Goal: Task Accomplishment & Management: Complete application form

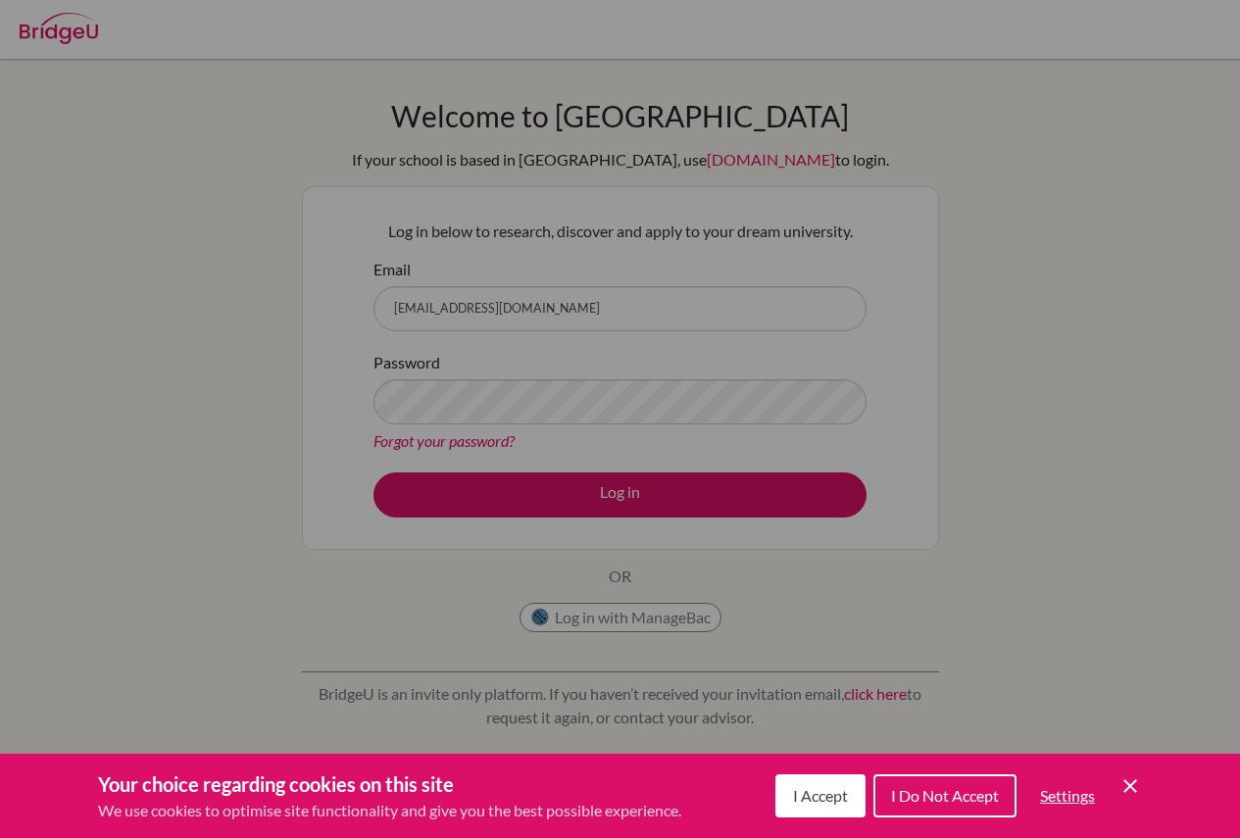
click at [940, 798] on span "I Do Not Accept" at bounding box center [945, 795] width 108 height 19
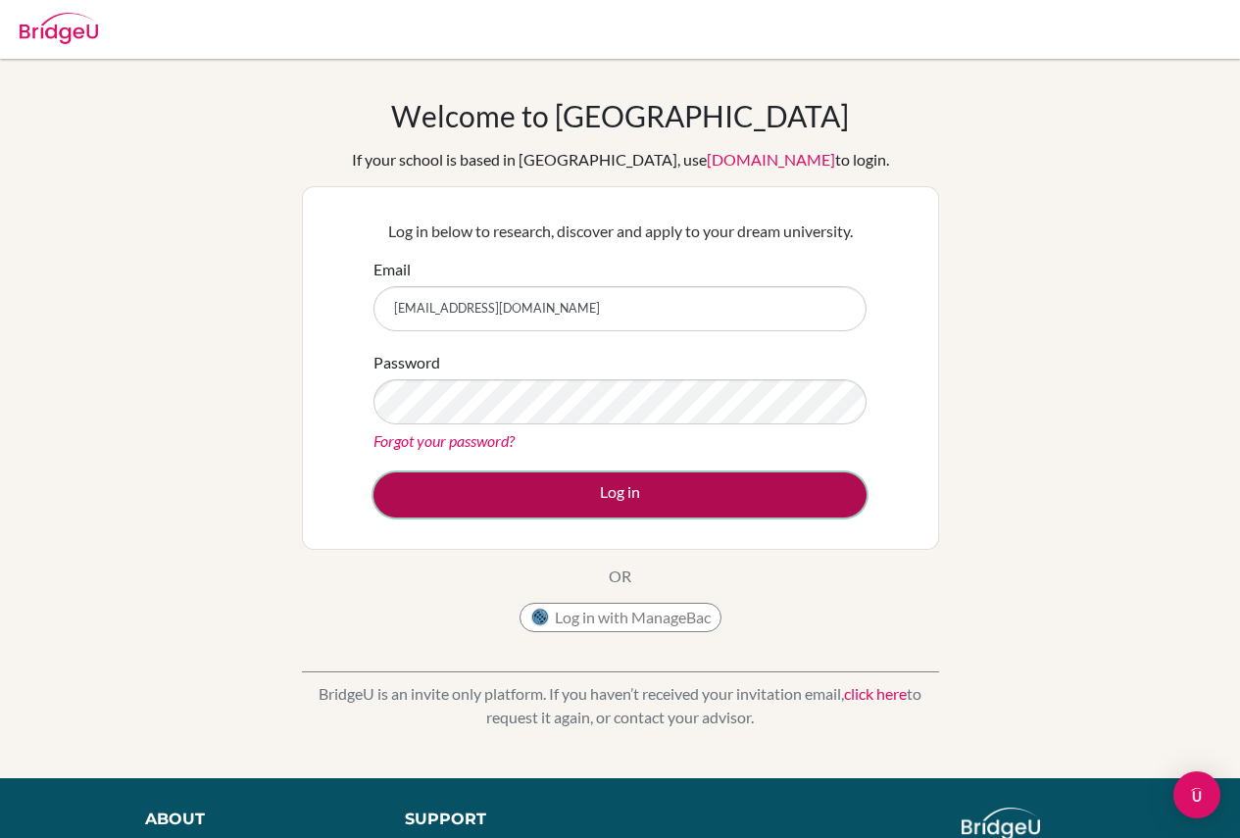
click at [618, 492] on button "Log in" at bounding box center [619, 494] width 493 height 45
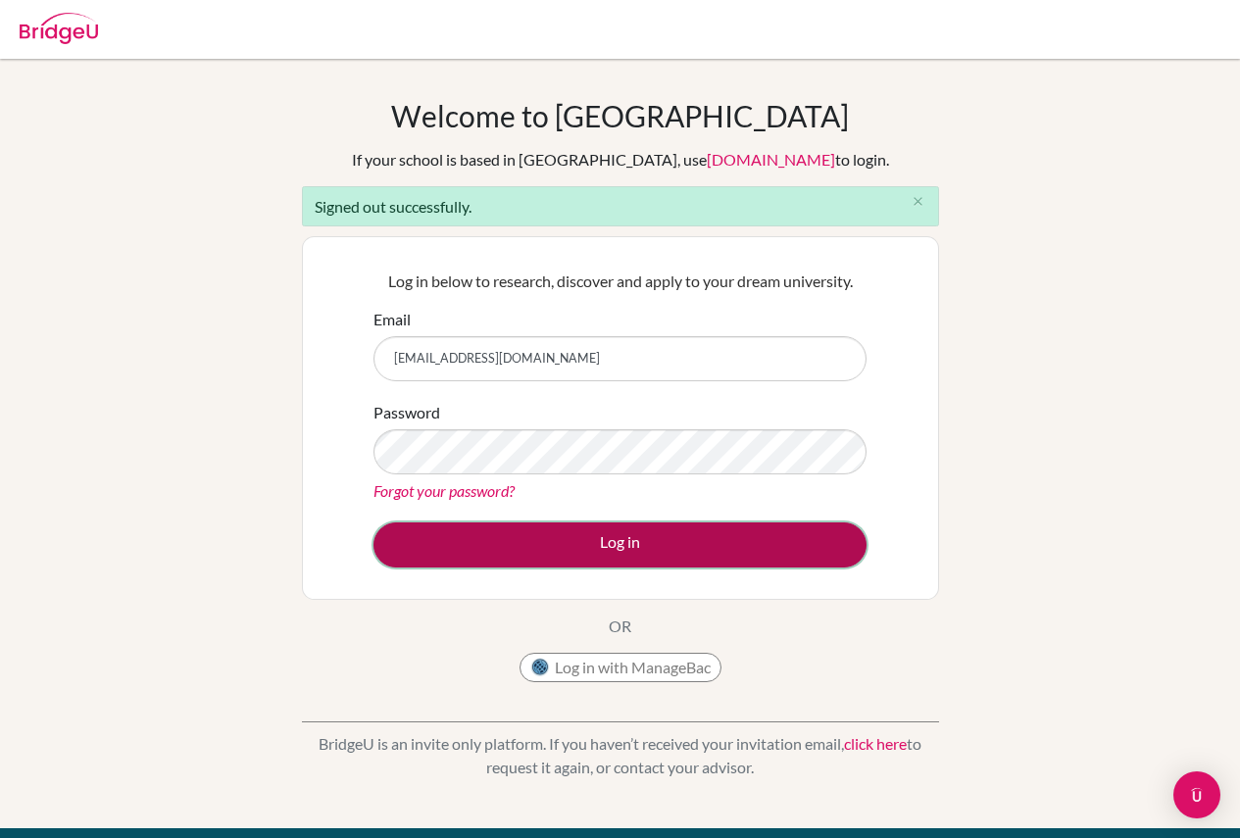
click at [684, 539] on button "Log in" at bounding box center [619, 544] width 493 height 45
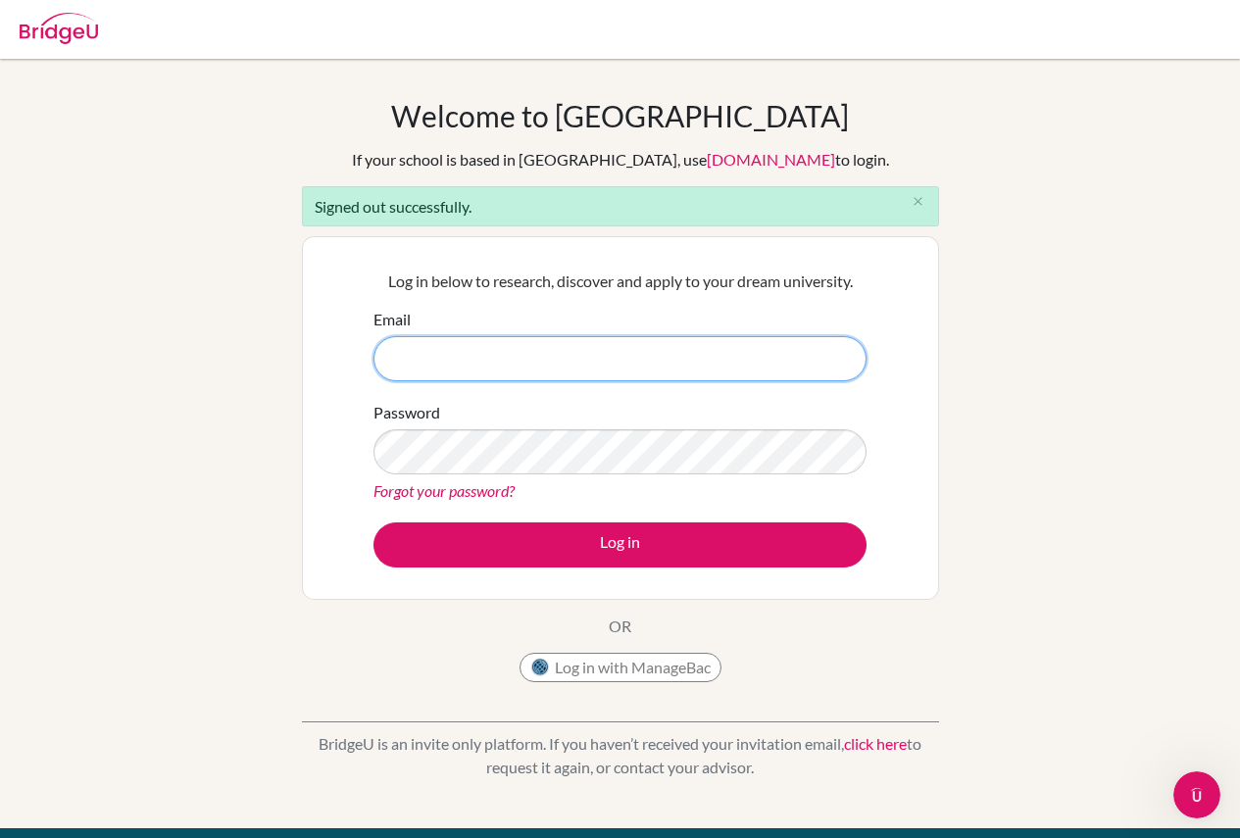
click at [641, 359] on input "Email" at bounding box center [619, 358] width 493 height 45
type input "[EMAIL_ADDRESS][DOMAIN_NAME]"
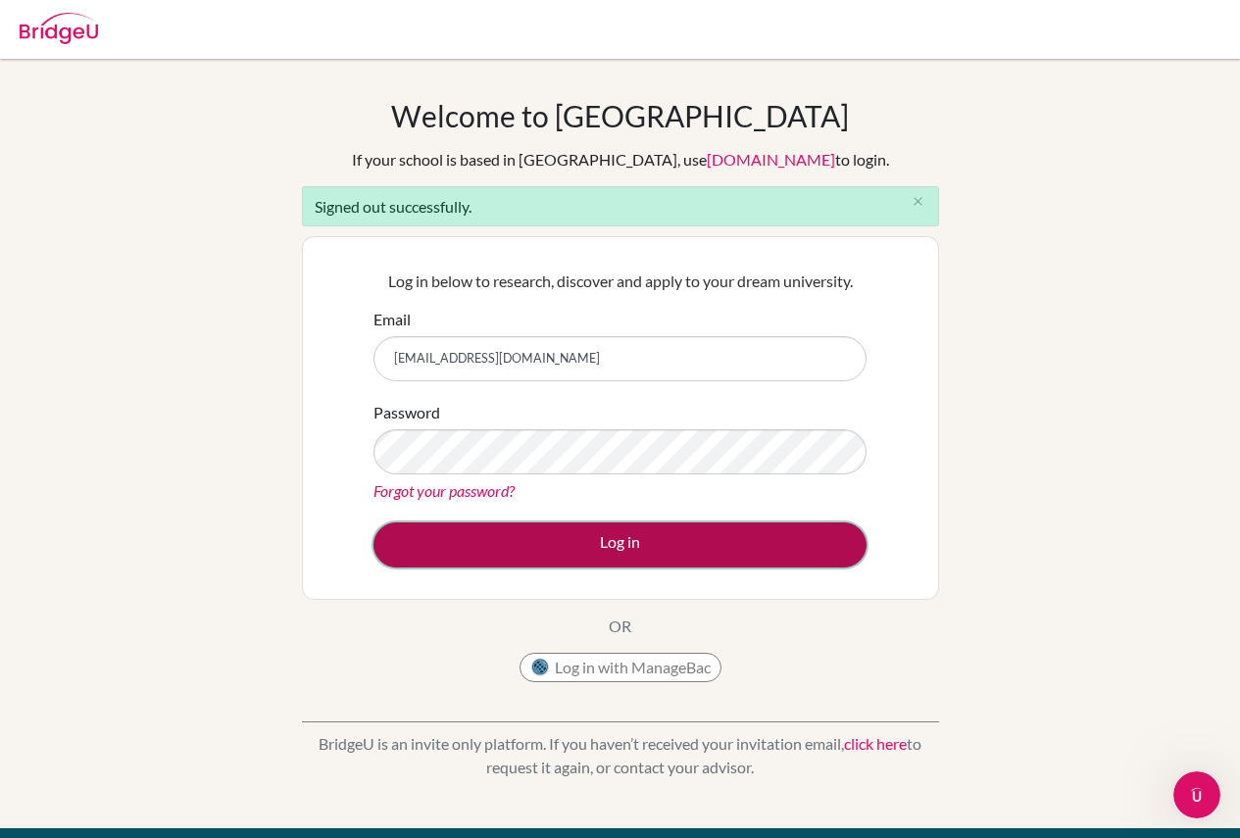
click at [553, 538] on button "Log in" at bounding box center [619, 544] width 493 height 45
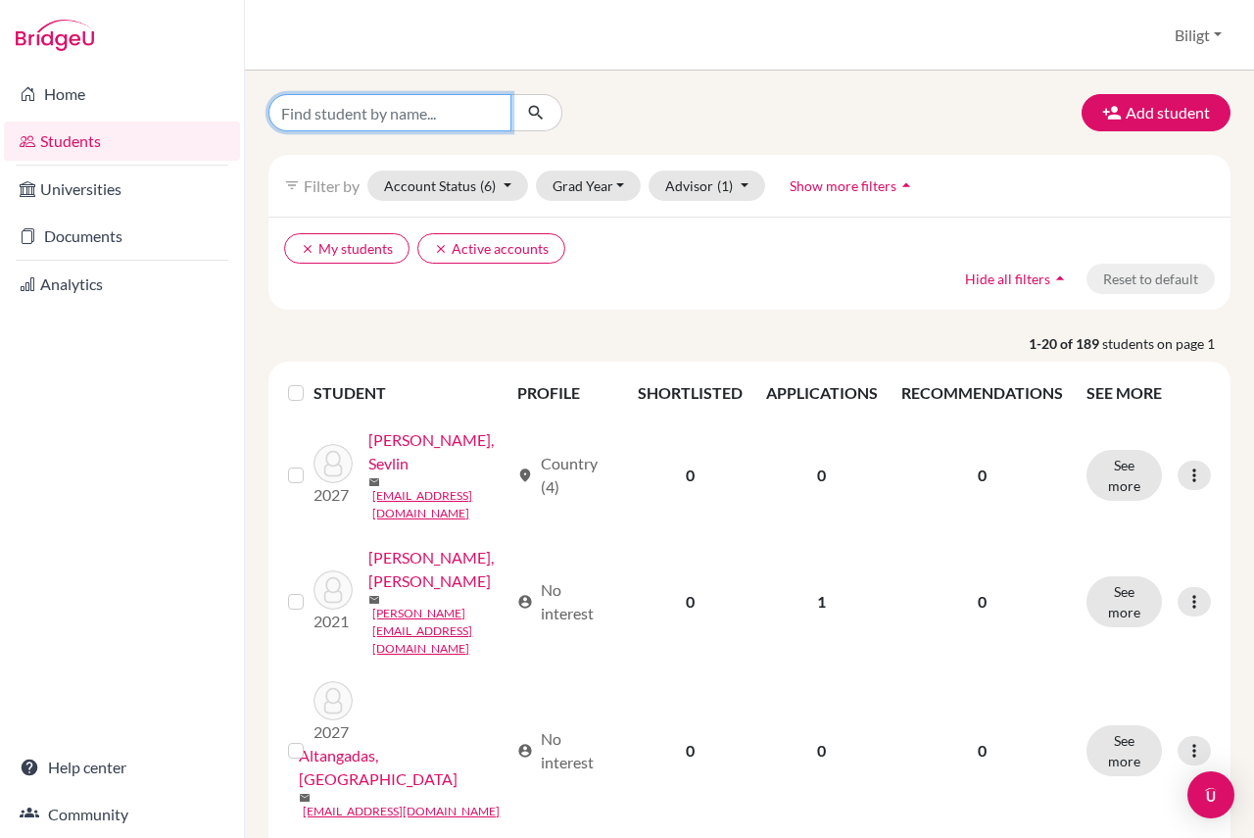
click at [428, 126] on input "Find student by name..." at bounding box center [389, 112] width 243 height 37
type input "erkhem"
click button "submit" at bounding box center [537, 112] width 52 height 37
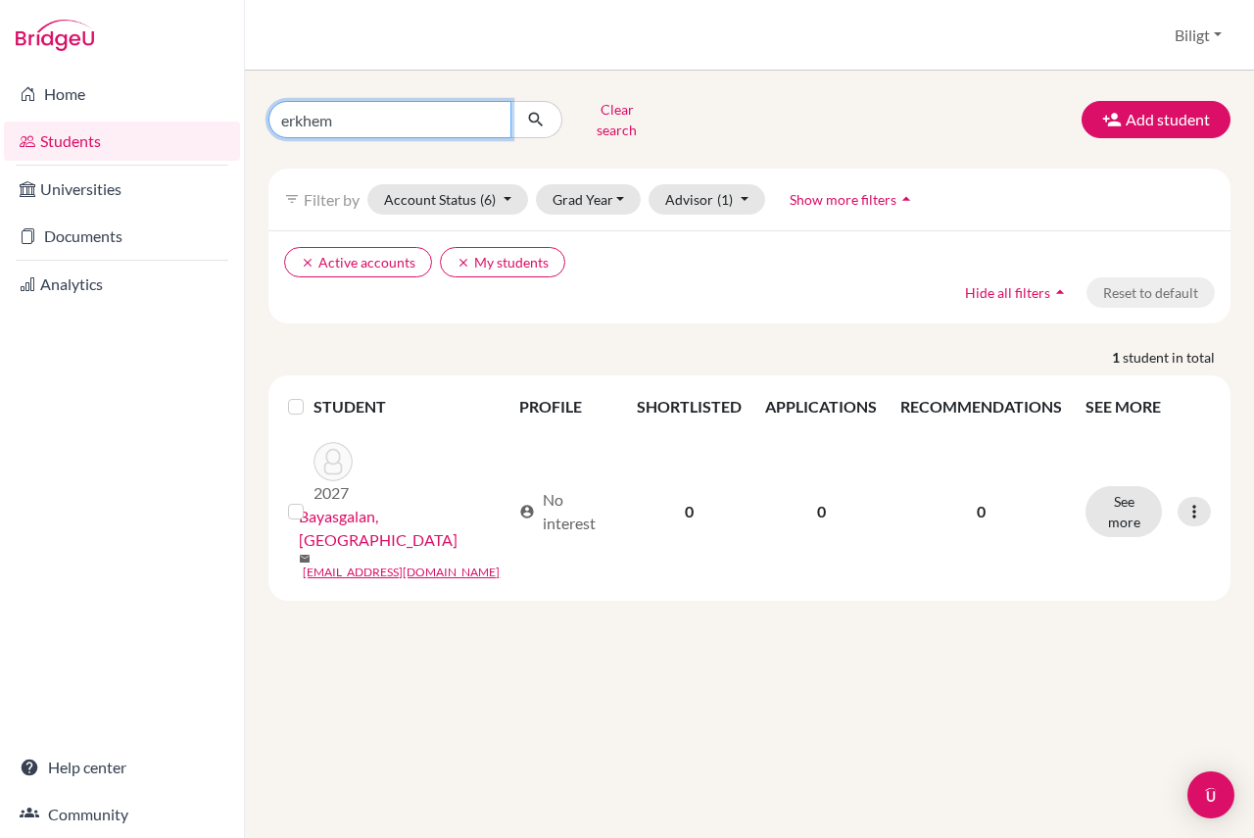
click at [364, 126] on input "erkhem" at bounding box center [389, 119] width 243 height 37
type input "erkh"
click button "submit" at bounding box center [537, 119] width 52 height 37
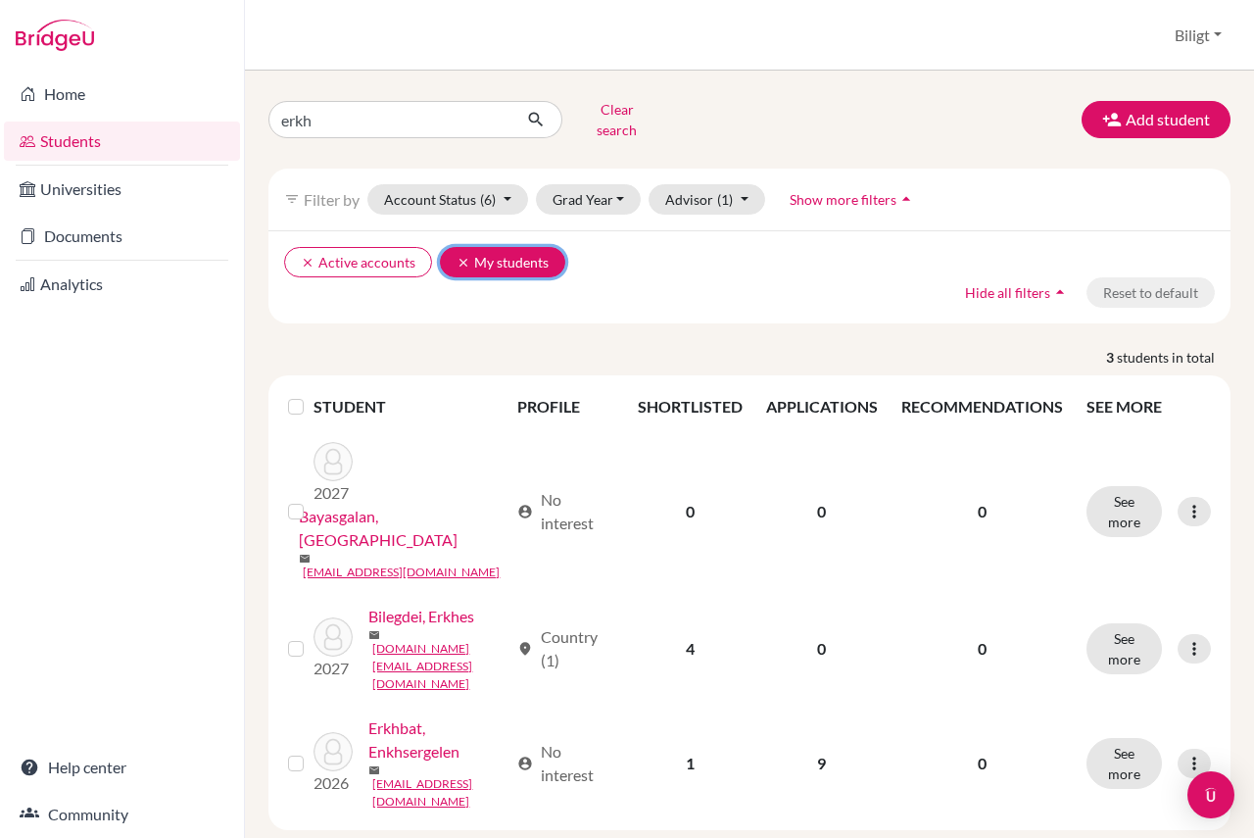
click at [457, 256] on icon "clear" at bounding box center [464, 263] width 14 height 14
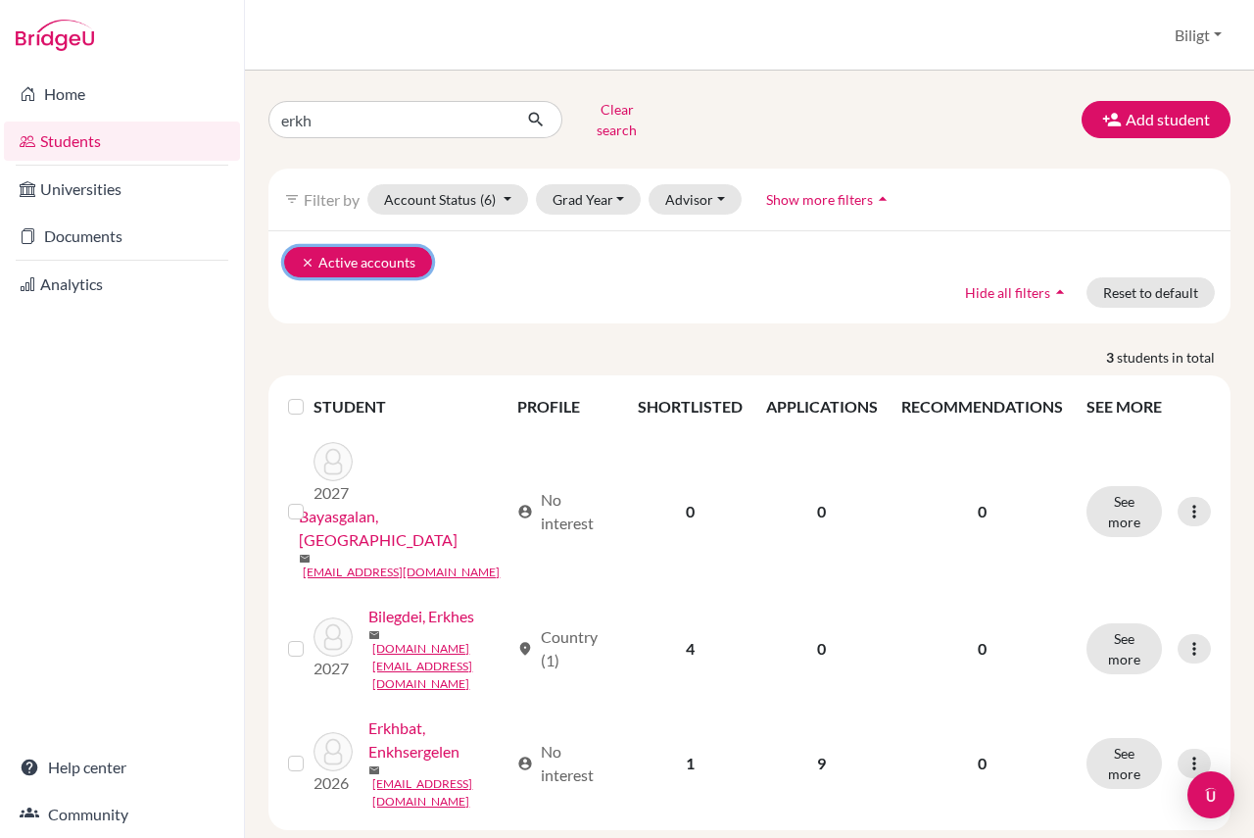
click at [308, 256] on icon "clear" at bounding box center [308, 263] width 14 height 14
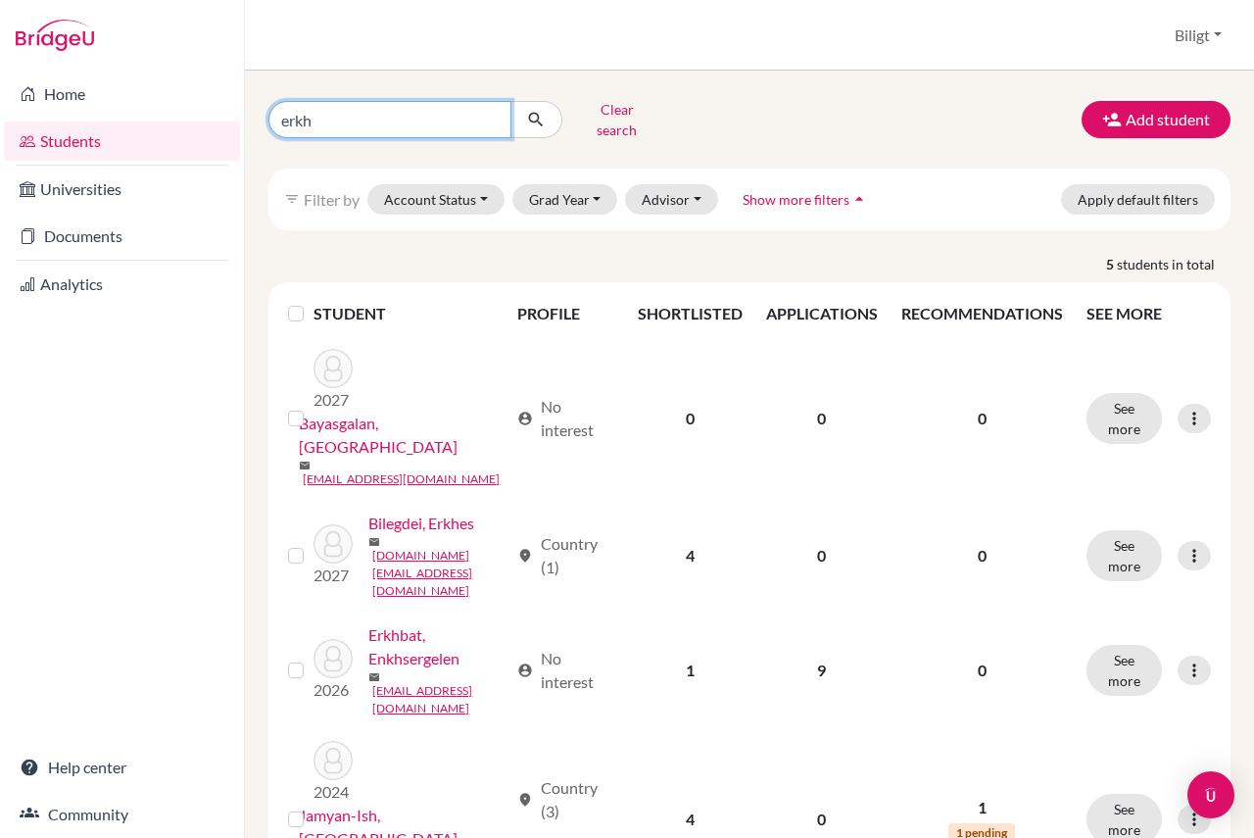
click at [336, 123] on input "erkh" at bounding box center [389, 119] width 243 height 37
type input "erkheml"
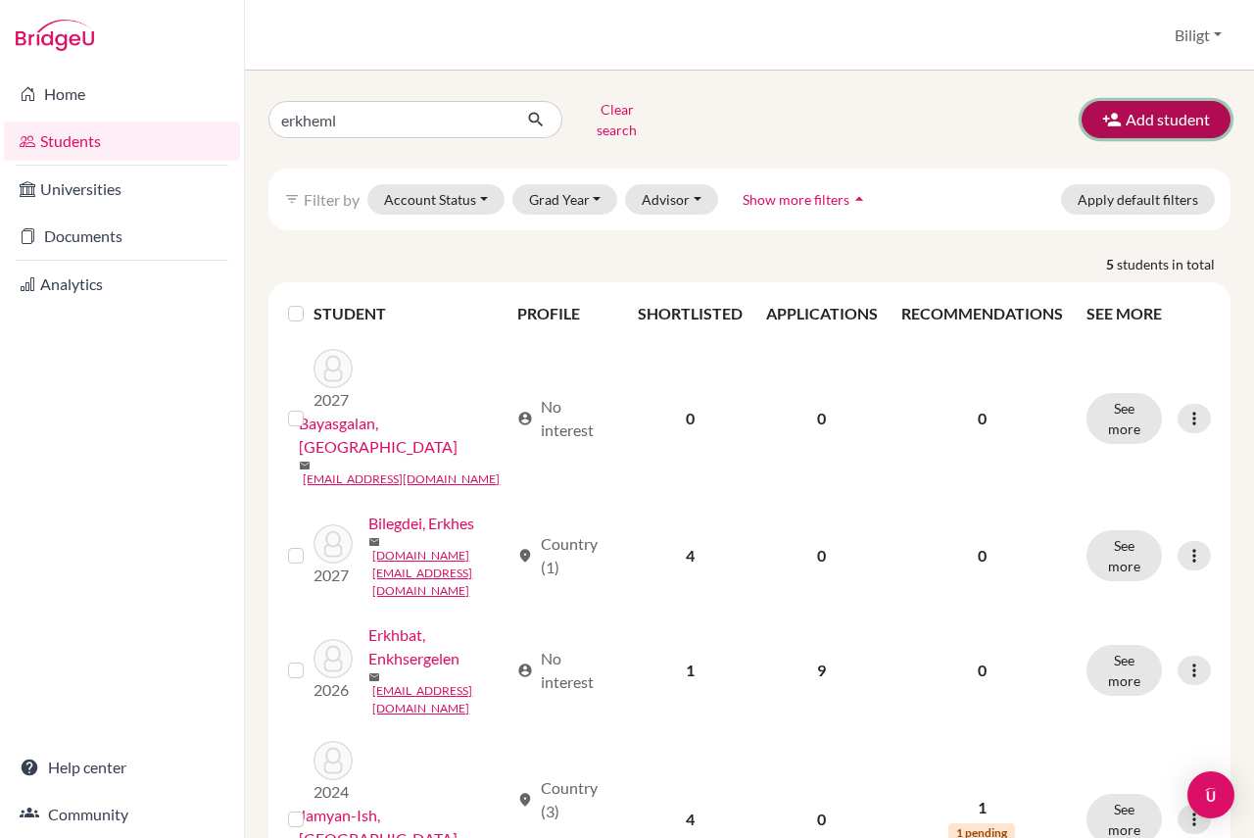
click at [1141, 117] on button "Add student" at bounding box center [1156, 119] width 149 height 37
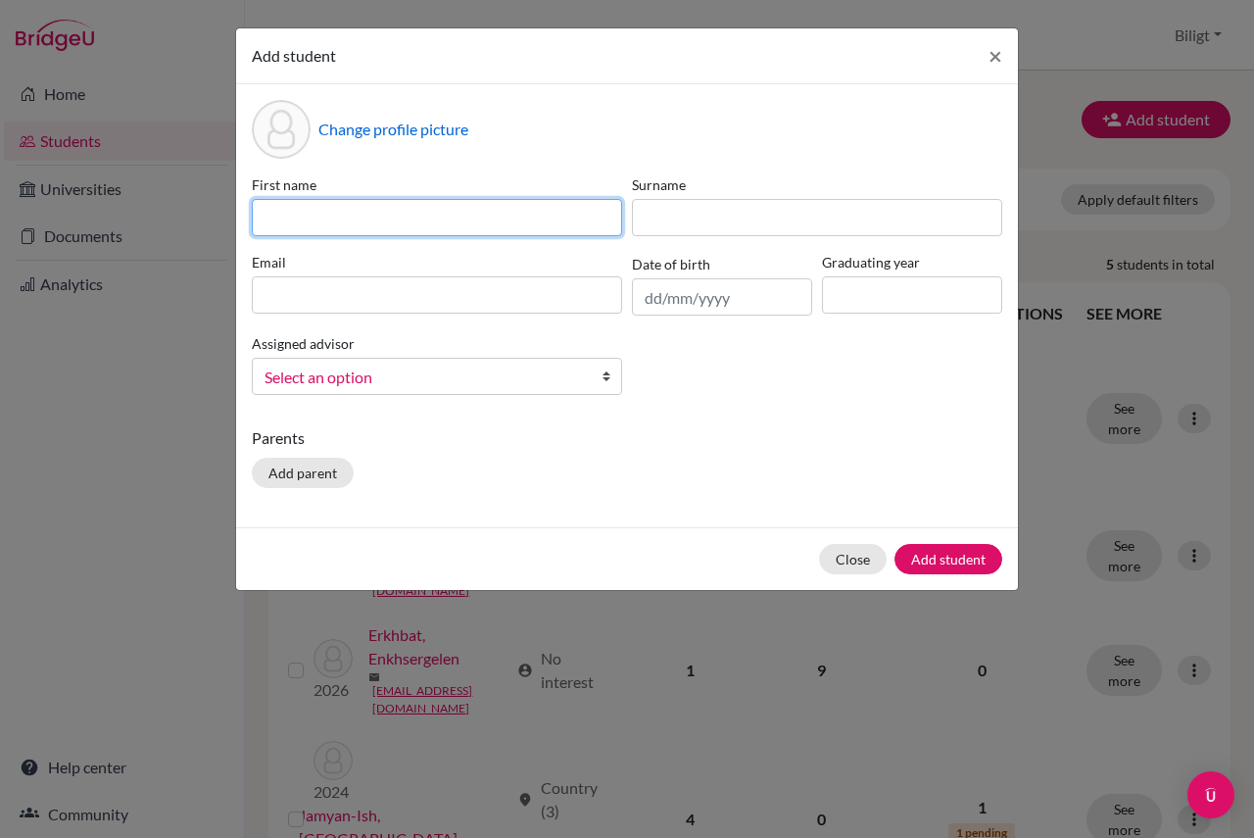
click at [359, 219] on input at bounding box center [437, 217] width 370 height 37
type input "Erkhemlen"
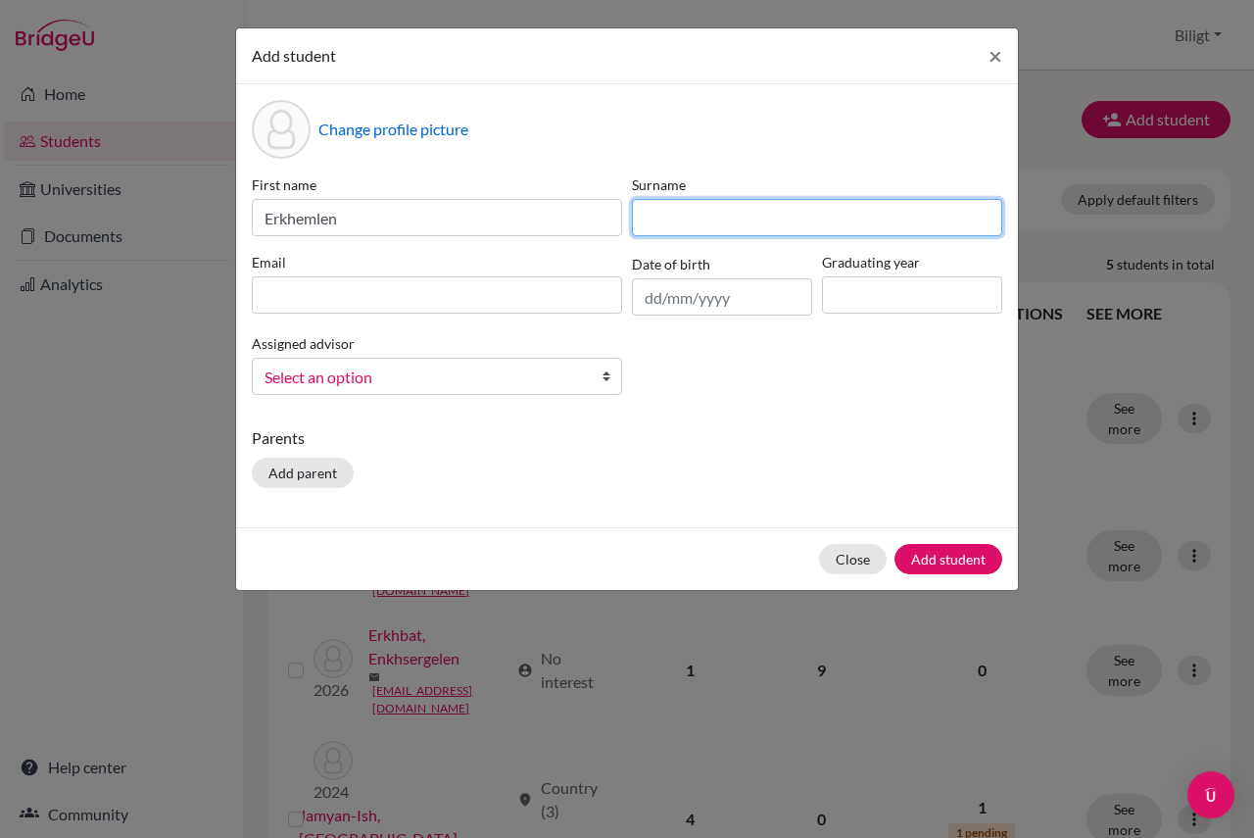
click at [703, 233] on input at bounding box center [817, 217] width 370 height 37
type input "Ganzorig"
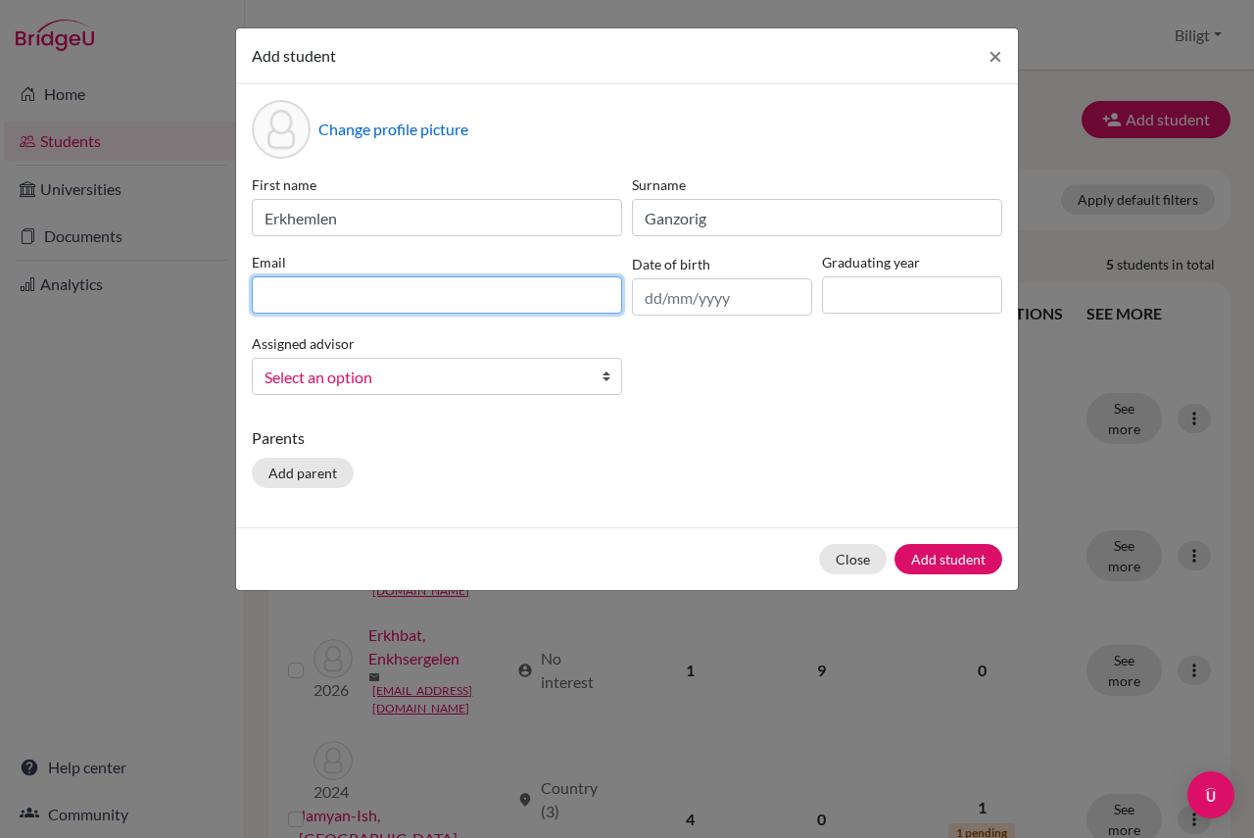
click at [412, 290] on input at bounding box center [437, 294] width 370 height 37
type input "erkhemlenganzorig@gmail.com"
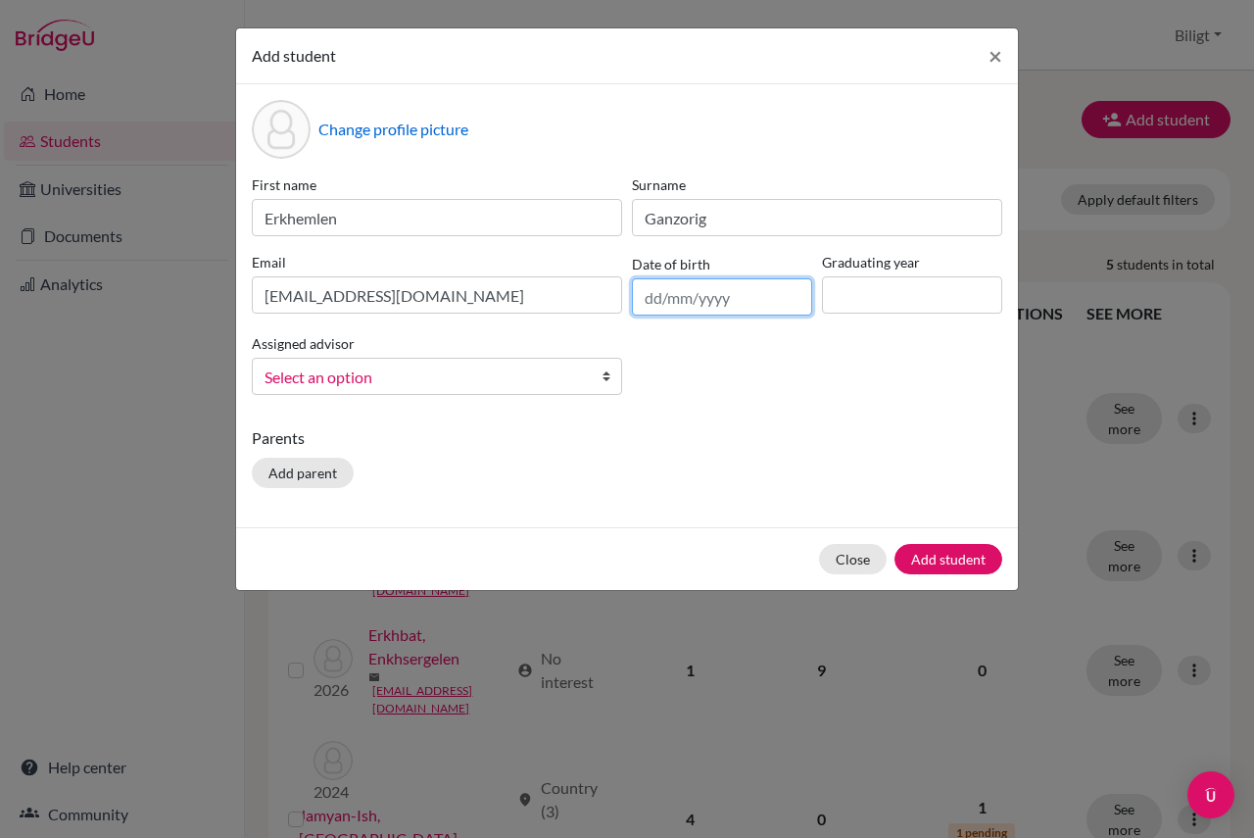
click at [671, 300] on input "text" at bounding box center [722, 296] width 180 height 37
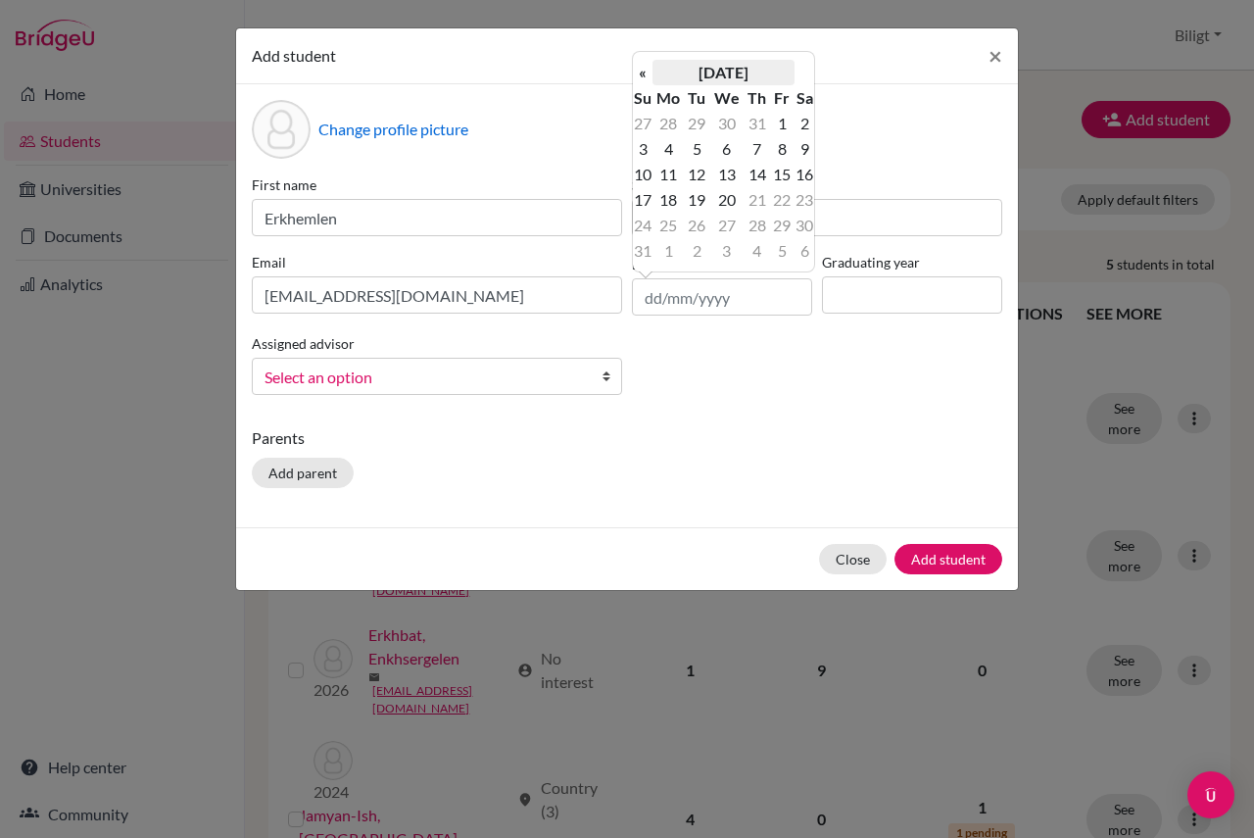
click at [763, 80] on th "August 2025" at bounding box center [724, 72] width 142 height 25
click at [762, 80] on th "2025" at bounding box center [724, 79] width 142 height 25
click at [634, 90] on th "«" at bounding box center [643, 79] width 20 height 25
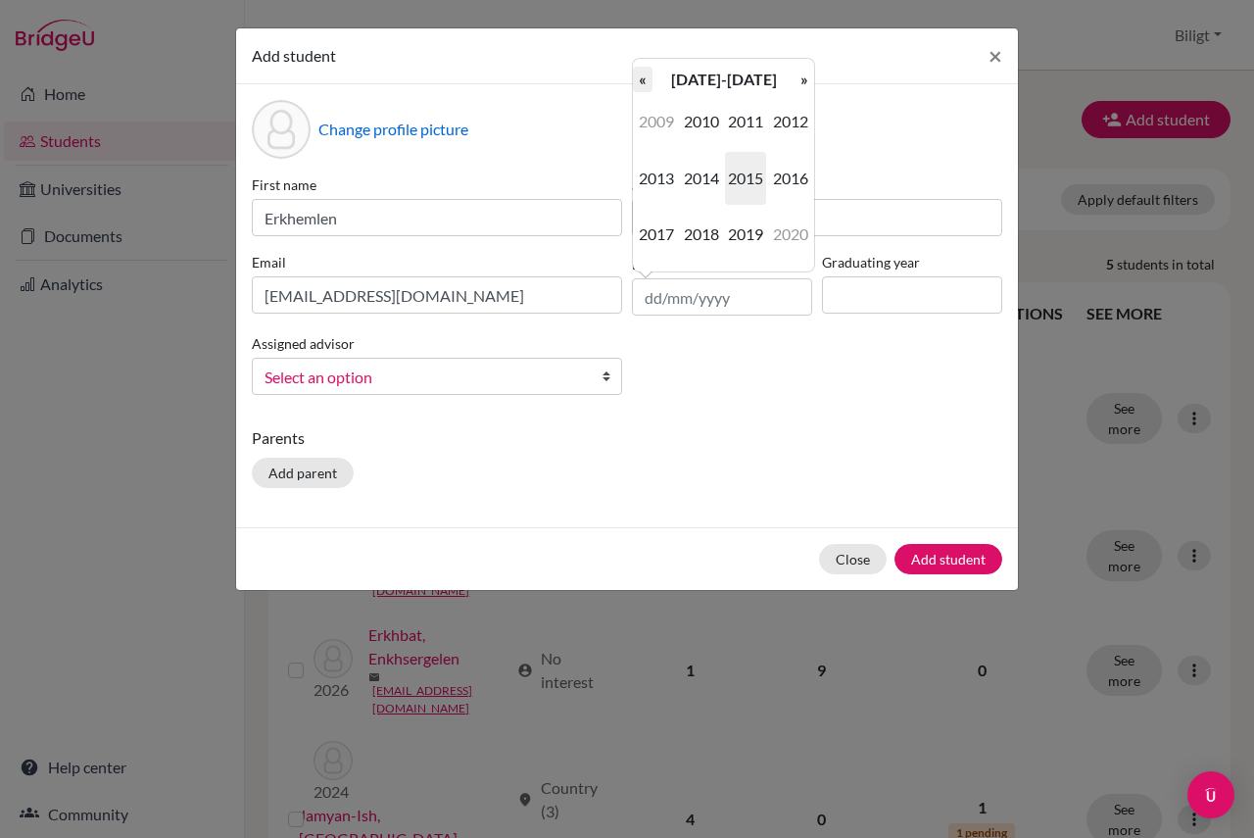
click at [638, 89] on th "«" at bounding box center [643, 79] width 20 height 25
click at [700, 229] on span "2008" at bounding box center [701, 234] width 41 height 53
click at [745, 211] on span "Nov" at bounding box center [745, 234] width 41 height 53
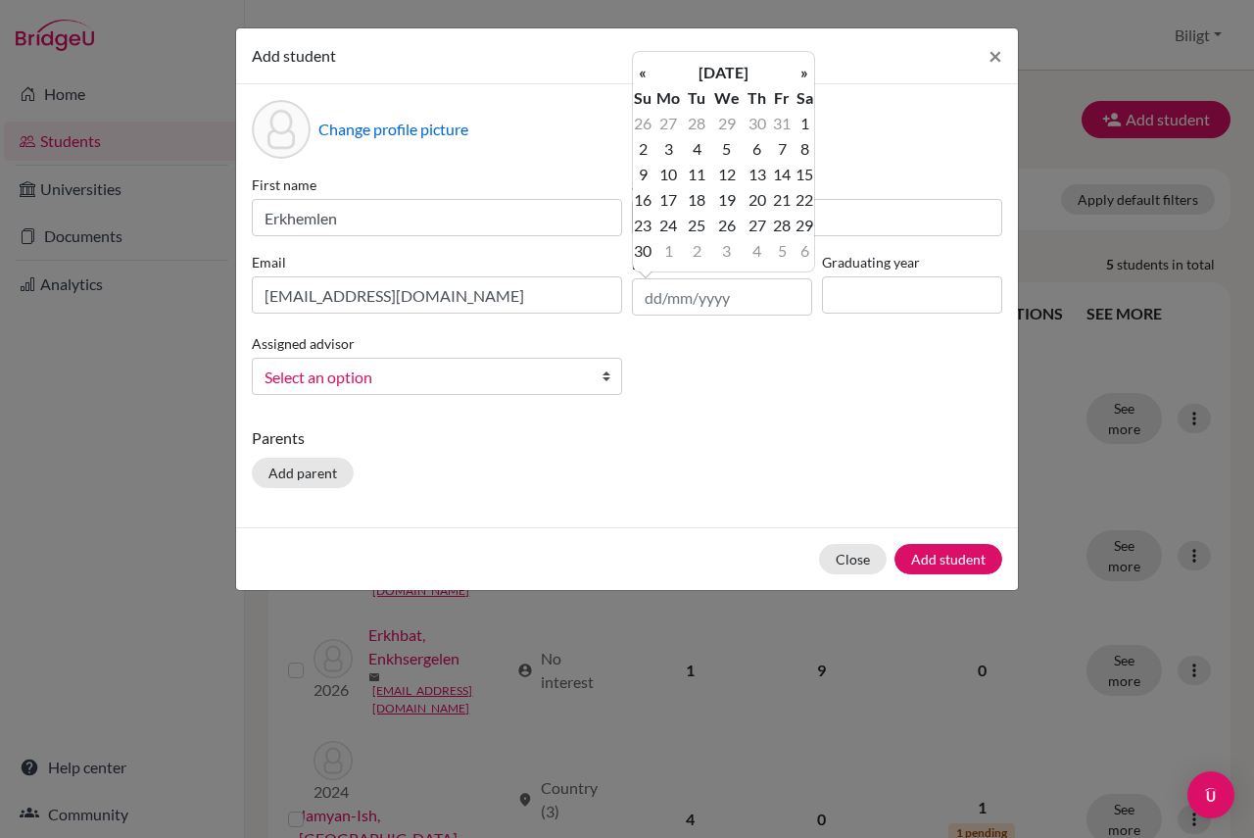
click at [671, 170] on td "10" at bounding box center [669, 174] width 32 height 25
type input "10/11/2008"
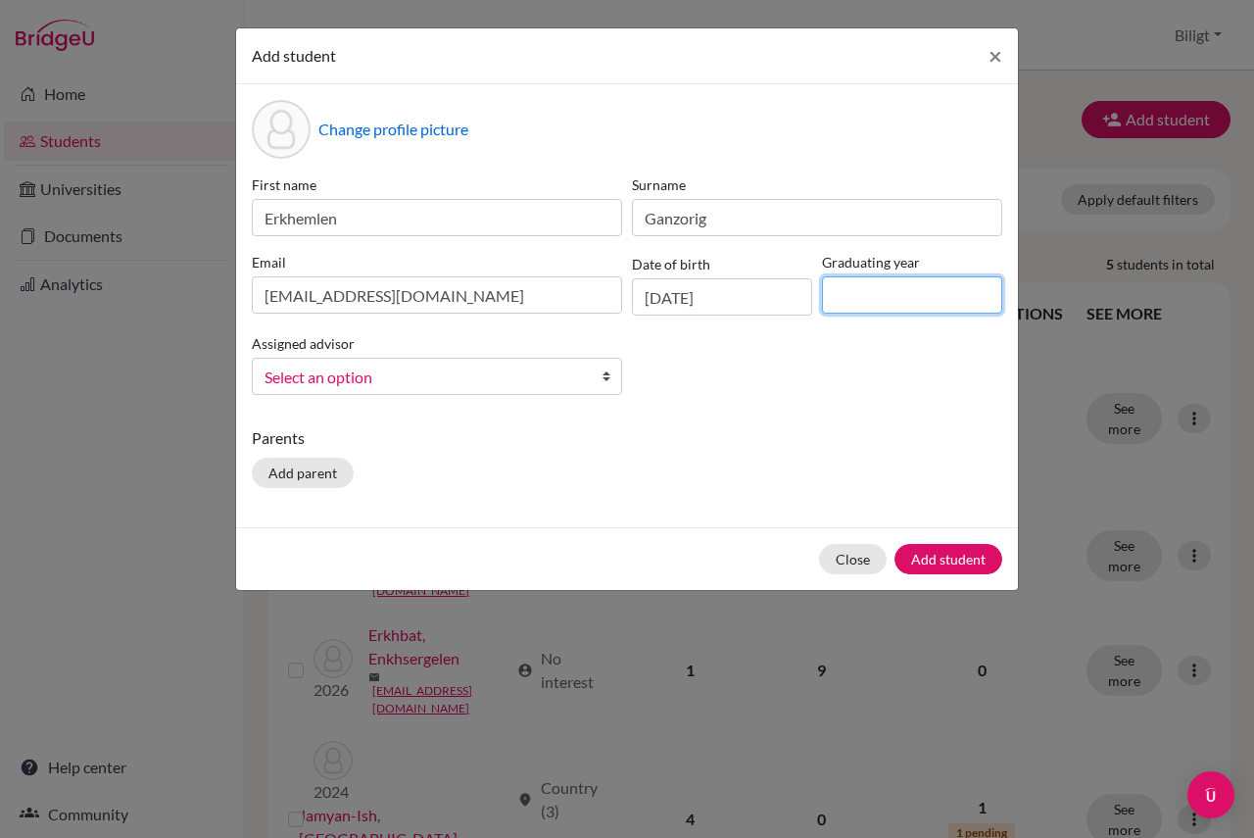
click at [877, 290] on input at bounding box center [912, 294] width 180 height 37
type input "2026"
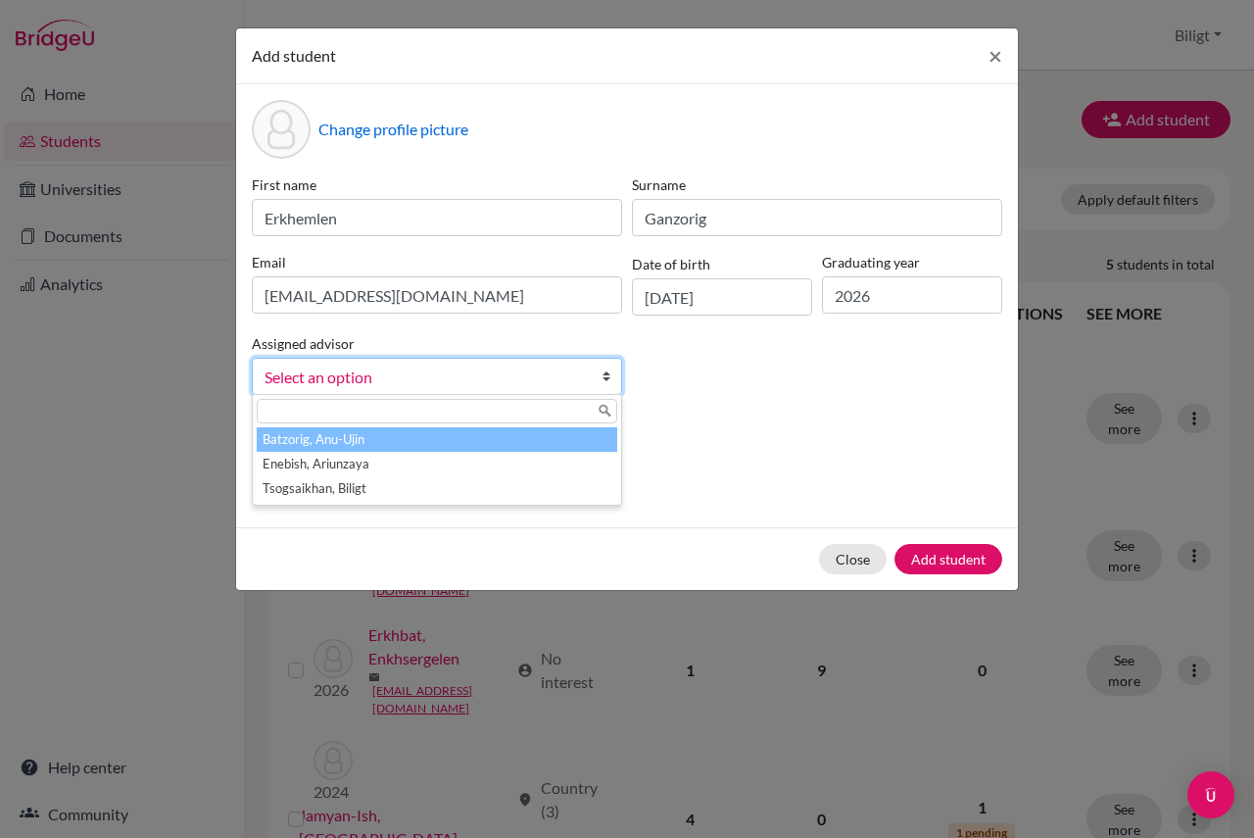
click at [430, 384] on span "Select an option" at bounding box center [424, 377] width 319 height 25
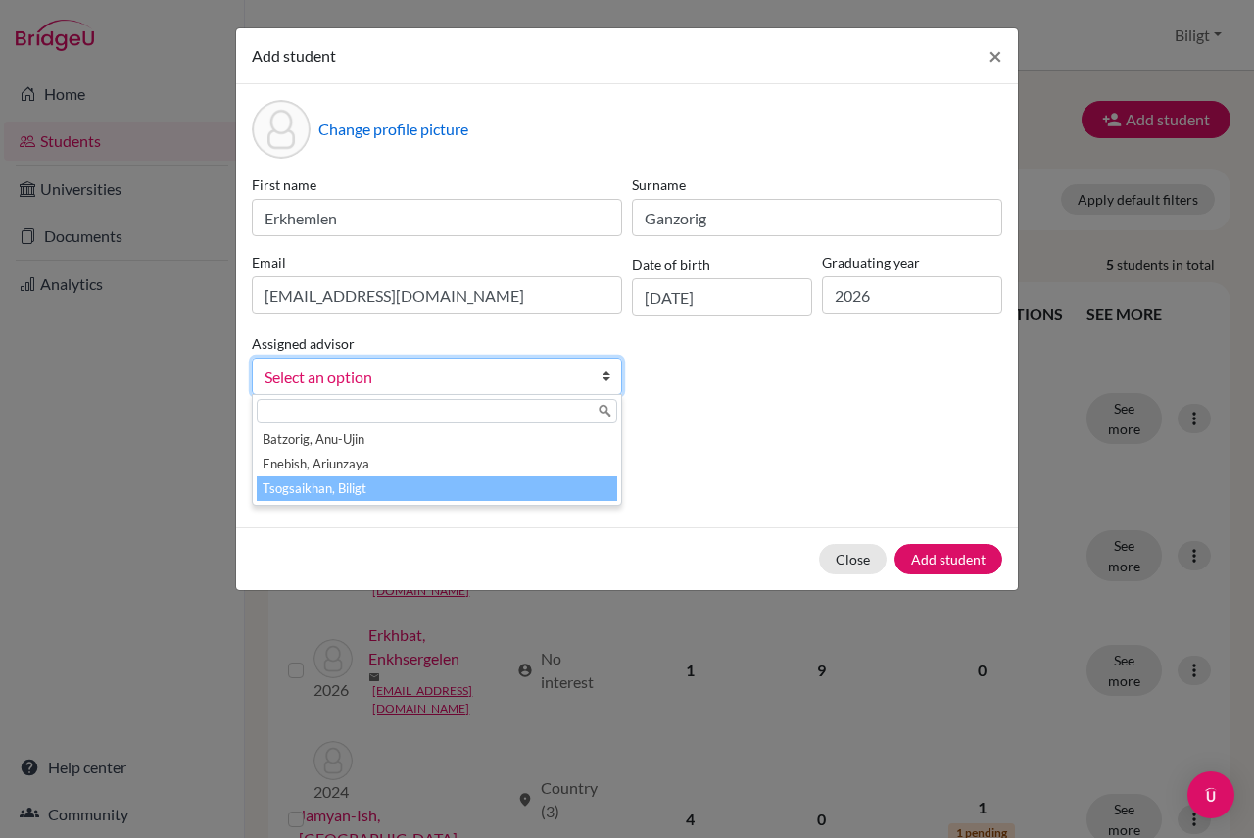
click at [352, 483] on li "Tsogsaikhan, Biligt" at bounding box center [437, 488] width 361 height 24
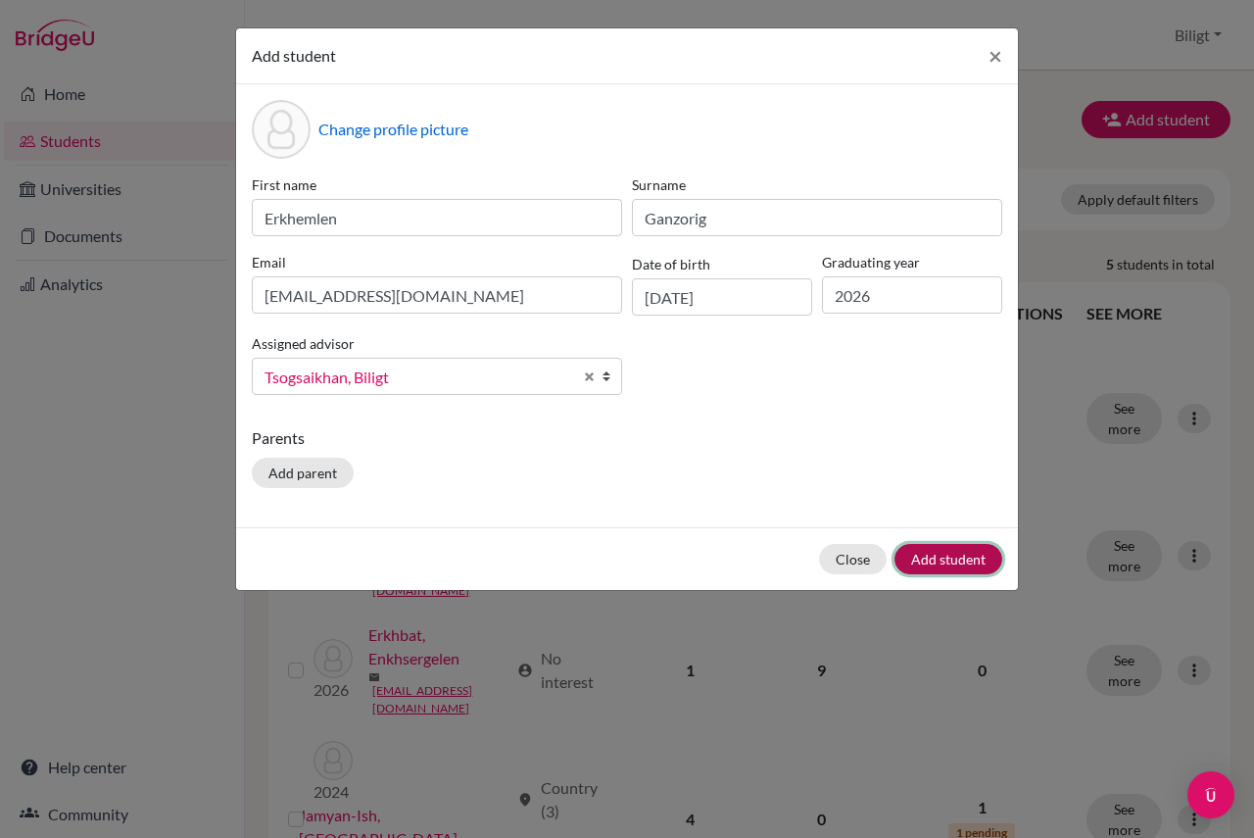
click at [941, 550] on button "Add student" at bounding box center [949, 559] width 108 height 30
